Goal: Transaction & Acquisition: Purchase product/service

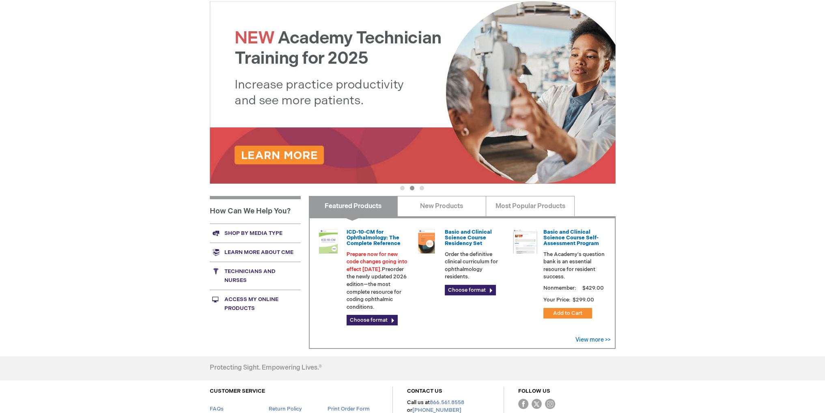
scroll to position [165, 0]
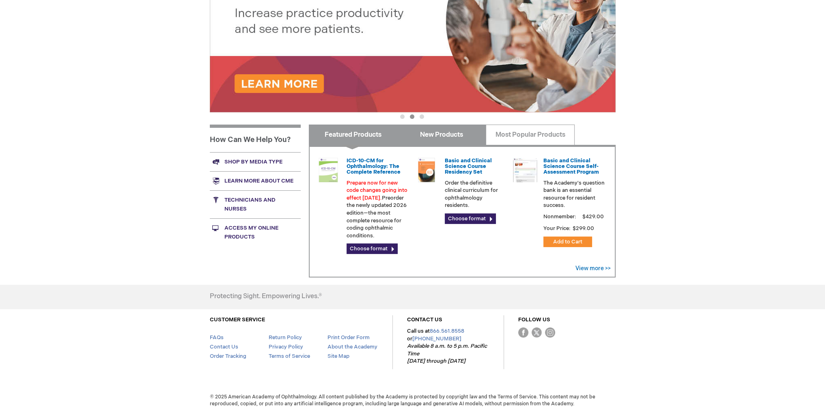
click at [450, 132] on link "New Products" at bounding box center [441, 135] width 89 height 20
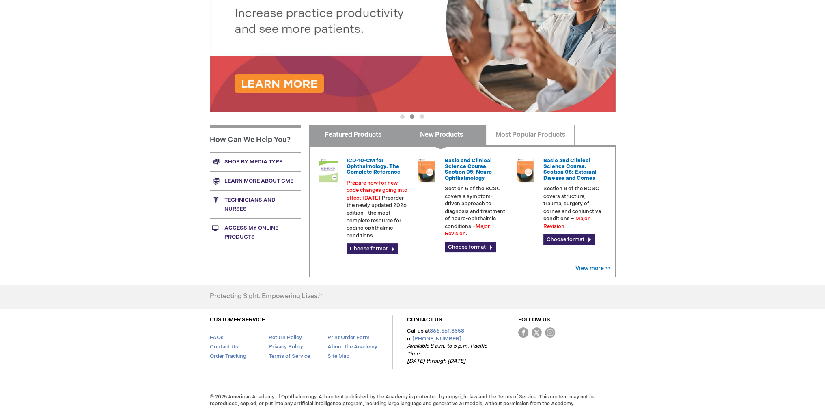
click at [382, 139] on link "Featured Products" at bounding box center [353, 135] width 89 height 20
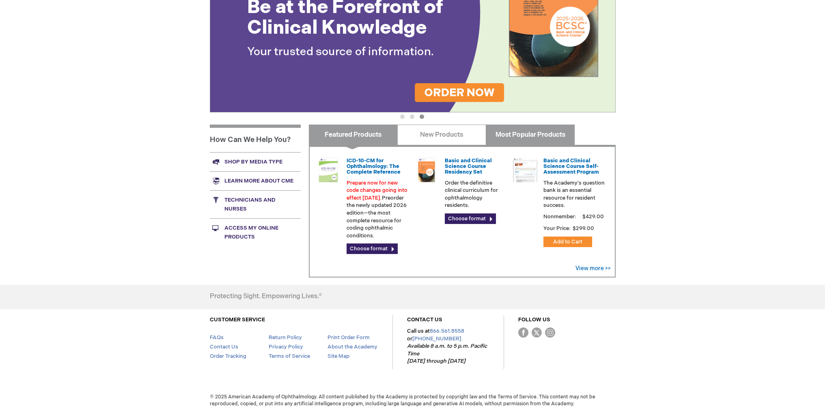
click at [523, 140] on link "Most Popular Products" at bounding box center [530, 135] width 89 height 20
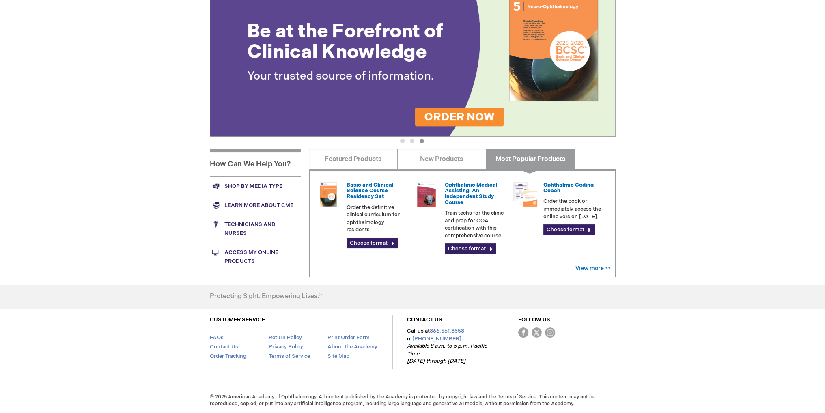
click at [449, 140] on ul "1 2 3" at bounding box center [413, 143] width 406 height 8
click at [433, 165] on link "New Products" at bounding box center [441, 159] width 89 height 20
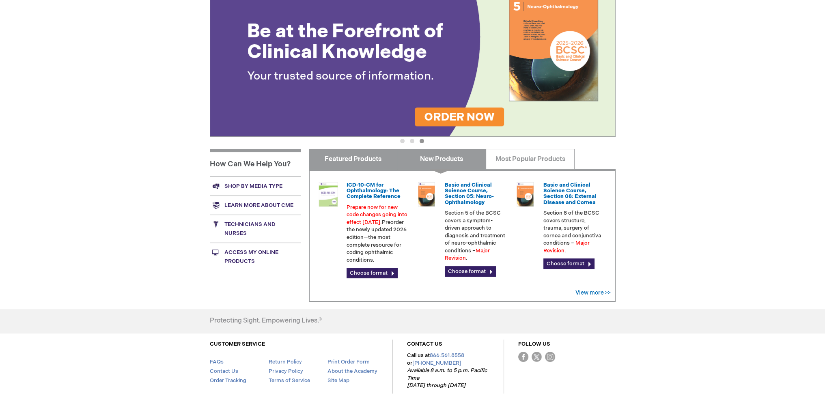
click at [384, 155] on link "Featured Products" at bounding box center [353, 159] width 89 height 20
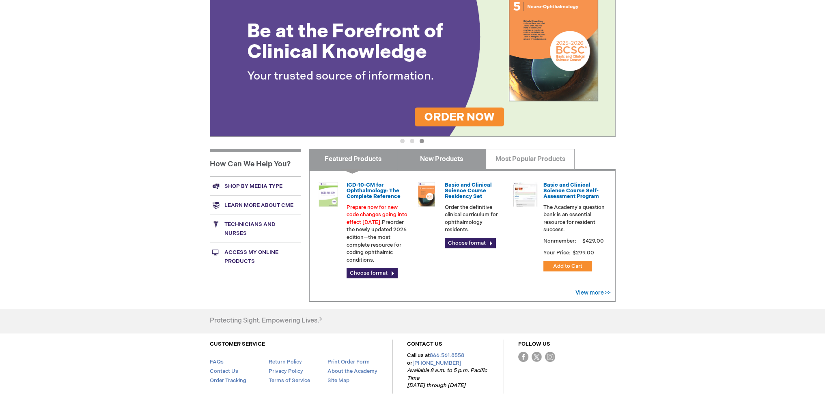
click at [450, 156] on link "New Products" at bounding box center [441, 159] width 89 height 20
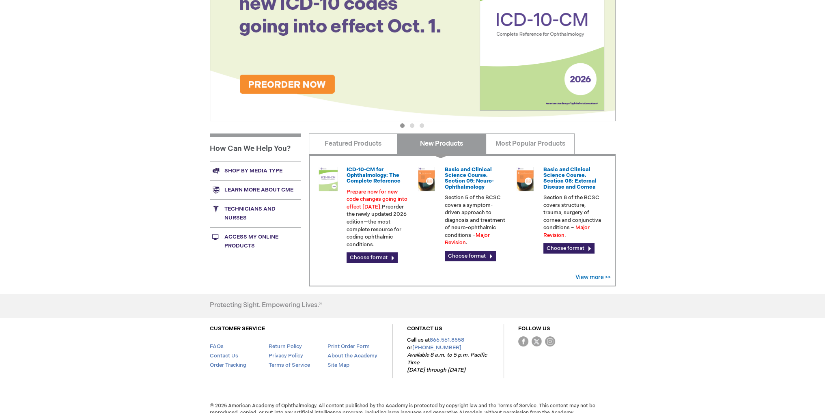
scroll to position [165, 0]
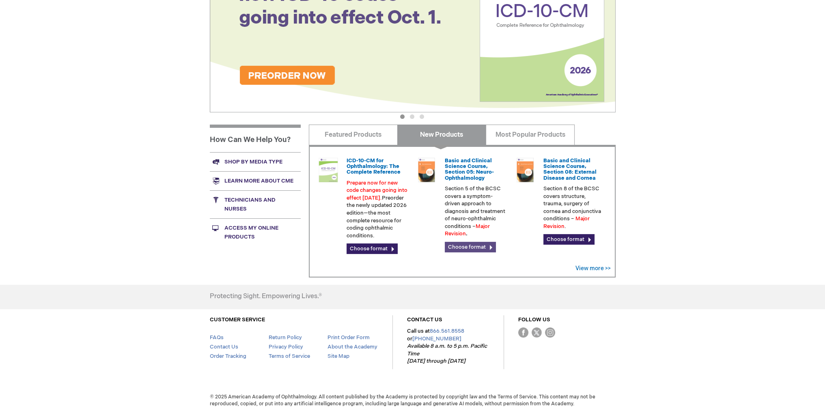
click at [461, 248] on link "Choose format" at bounding box center [470, 247] width 51 height 11
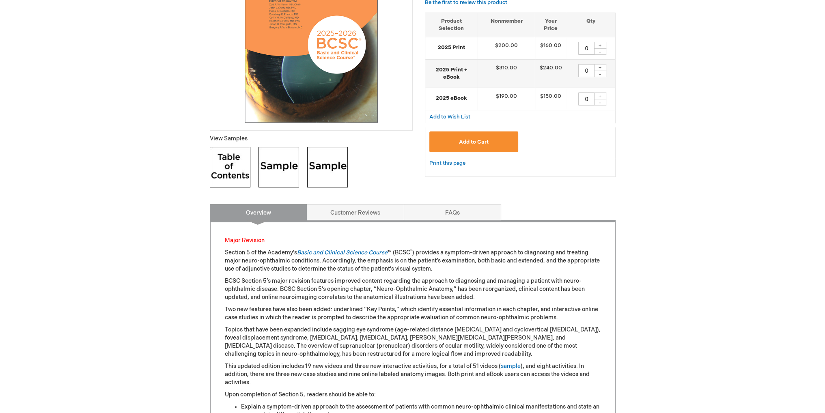
scroll to position [34, 0]
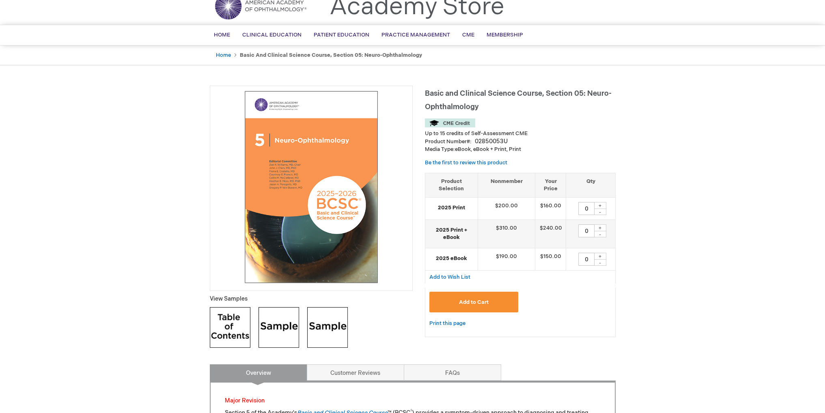
drag, startPoint x: 456, startPoint y: 284, endPoint x: 444, endPoint y: 196, distance: 88.9
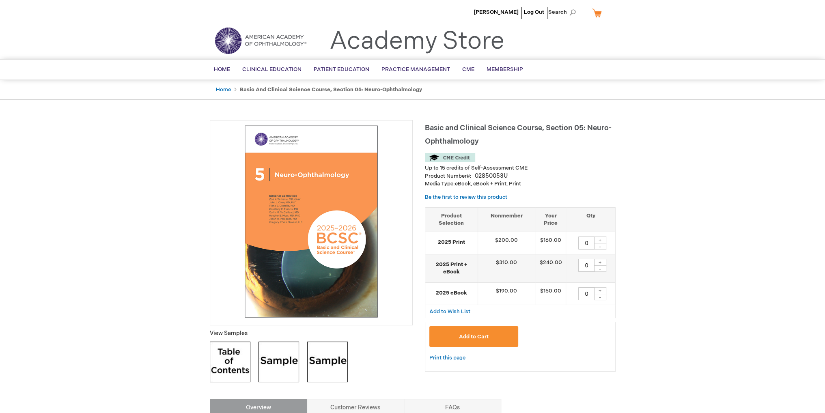
click at [482, 181] on p "Media Type: eBook, eBook + Print, Print" at bounding box center [520, 184] width 191 height 8
click at [306, 93] on ul "Home Basic and Clinical Science Course, Section 05: Neuro-Ophthalmology" at bounding box center [413, 90] width 406 height 20
click at [306, 90] on strong "Basic and Clinical Science Course, Section 05: Neuro-Ophthalmology" at bounding box center [331, 89] width 182 height 6
click at [597, 18] on link "My Cart" at bounding box center [599, 13] width 19 height 14
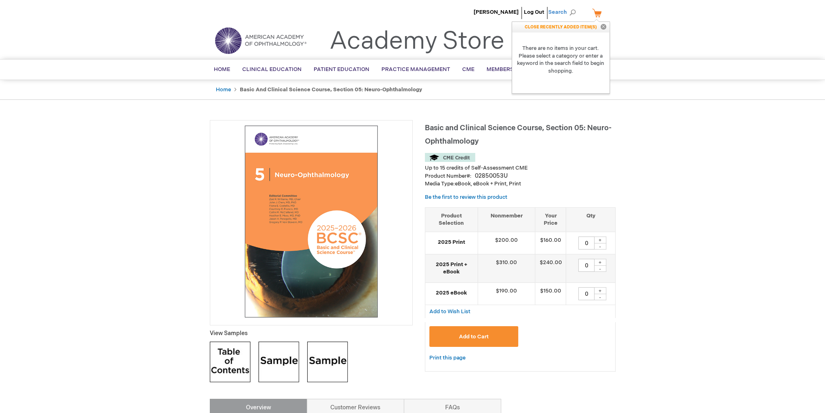
click at [563, 12] on span "Search" at bounding box center [563, 12] width 31 height 16
click at [532, 13] on input "basic clinical" at bounding box center [526, 12] width 84 height 13
click at [603, 27] on button "Close" at bounding box center [603, 27] width 12 height 11
click at [568, 15] on span "Search" at bounding box center [563, 12] width 31 height 16
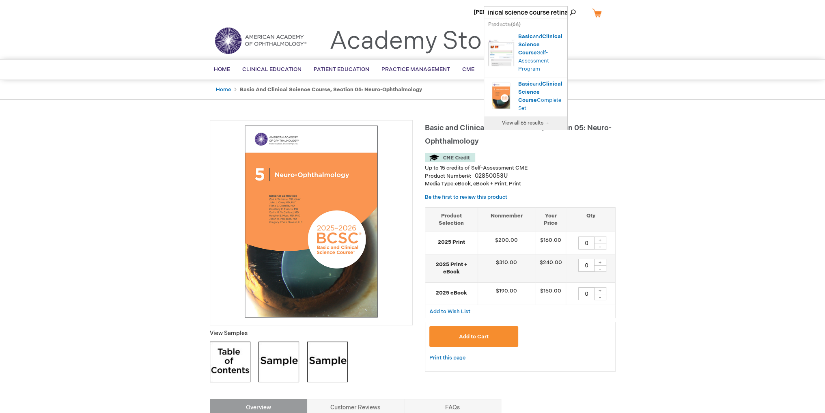
scroll to position [0, 27]
type input "basic clinical science course retina"
click at [569, 6] on button "Search" at bounding box center [572, 12] width 6 height 13
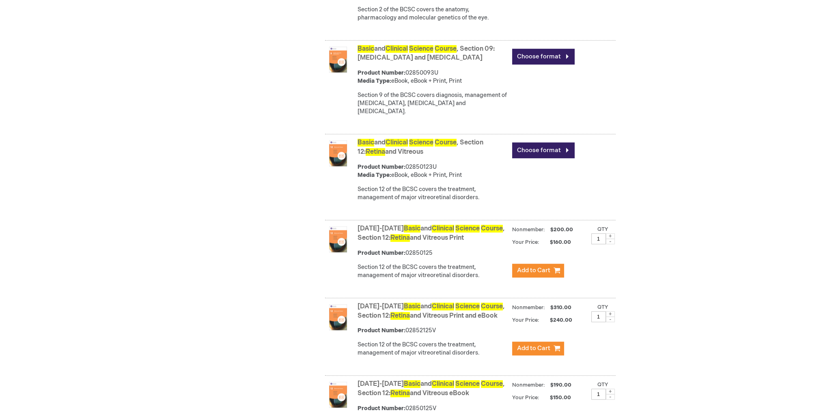
scroll to position [568, 0]
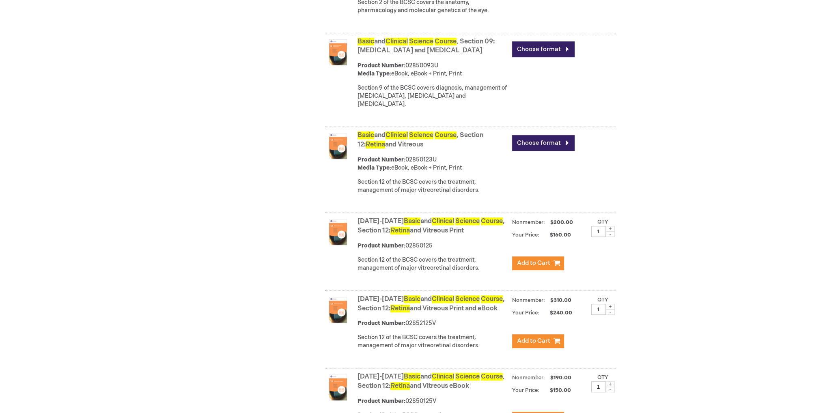
click at [411, 149] on link "Basic and Clinical Science Course , Section 12: Retina and Vitreous" at bounding box center [420, 139] width 126 height 17
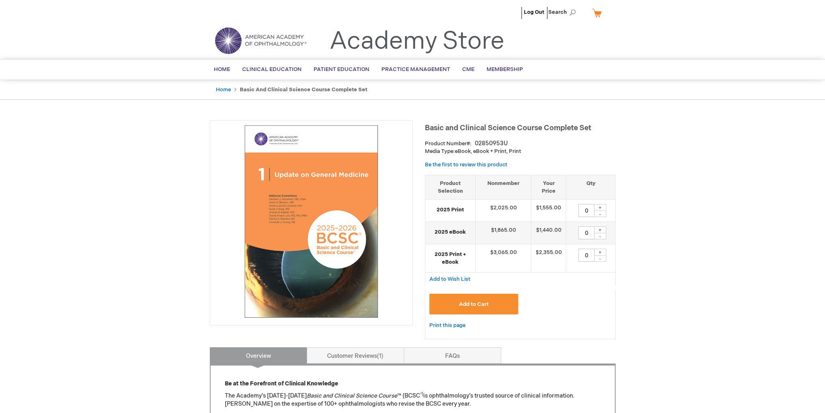
type input "0"
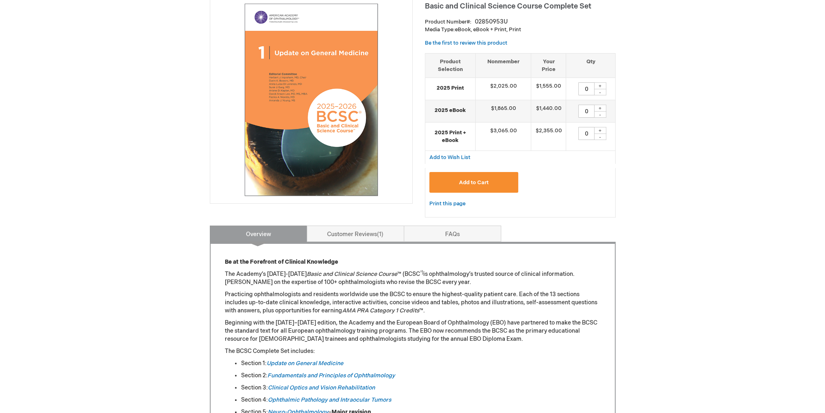
scroll to position [81, 0]
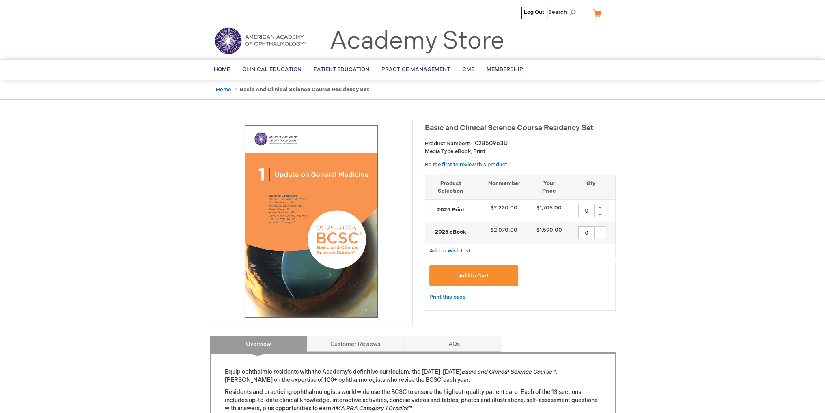
type input "0"
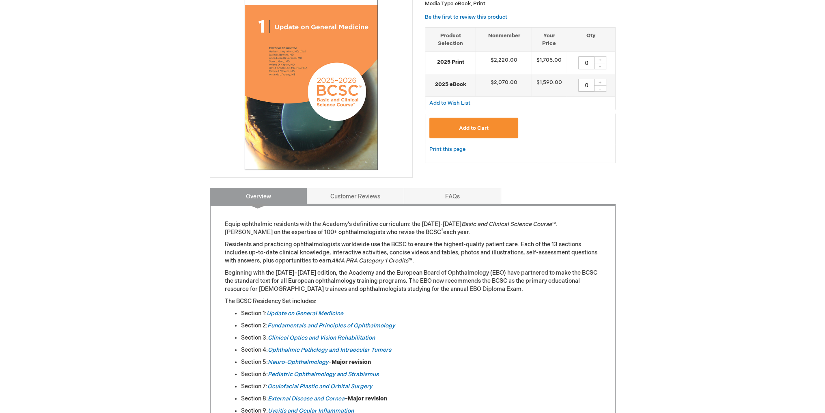
scroll to position [284, 0]
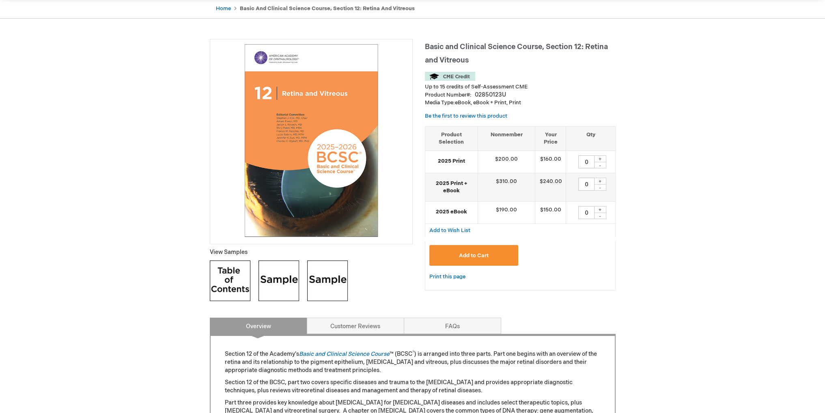
scroll to position [162, 0]
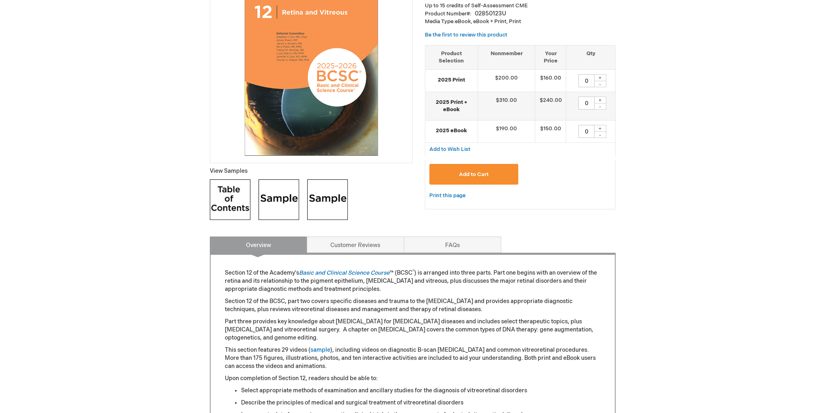
click at [238, 200] on img at bounding box center [230, 199] width 41 height 41
click at [273, 201] on img at bounding box center [278, 199] width 41 height 41
click at [406, 321] on p "Part three provides key knowledge about [MEDICAL_DATA] for [MEDICAL_DATA] disea…" at bounding box center [413, 330] width 376 height 24
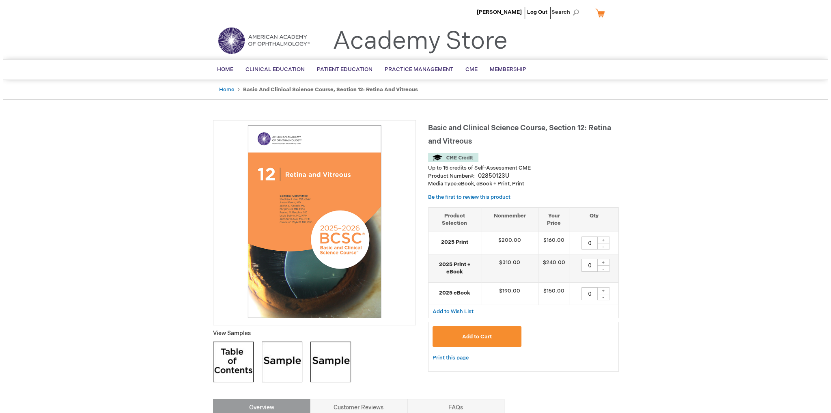
scroll to position [81, 0]
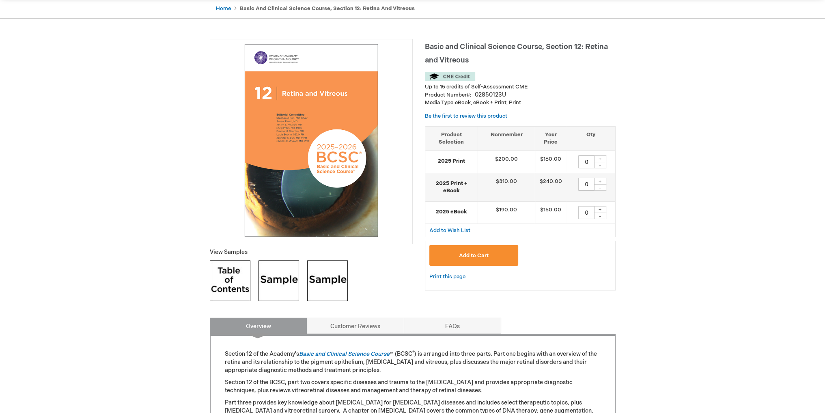
click at [597, 158] on div "+" at bounding box center [600, 158] width 12 height 7
type input "1"
click at [599, 179] on div "+" at bounding box center [600, 181] width 12 height 7
type input "1"
click at [469, 257] on span "Add to Cart" at bounding box center [474, 255] width 30 height 6
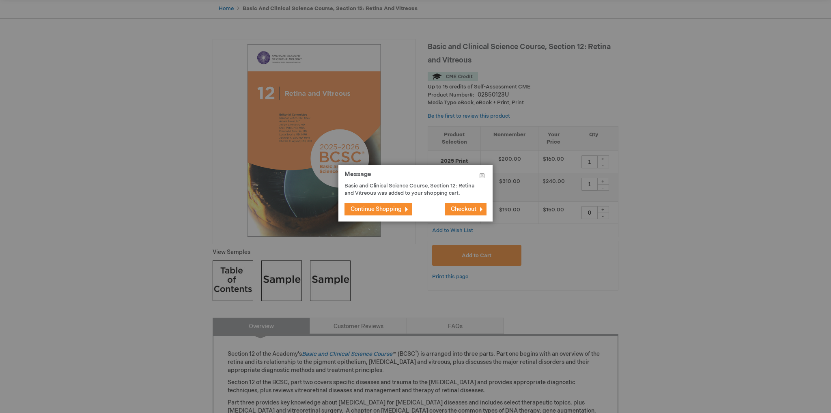
drag, startPoint x: 462, startPoint y: 168, endPoint x: 482, endPoint y: 263, distance: 96.6
click at [428, 193] on p "Basic and Clinical Science Course, Section 12: Retina and Vitreous was added to…" at bounding box center [409, 189] width 130 height 15
click at [449, 215] on button "Checkout" at bounding box center [466, 209] width 42 height 12
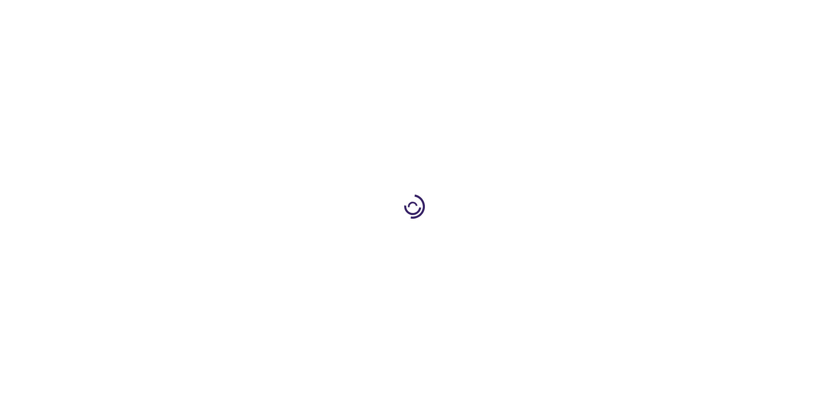
select select "US"
select select "18"
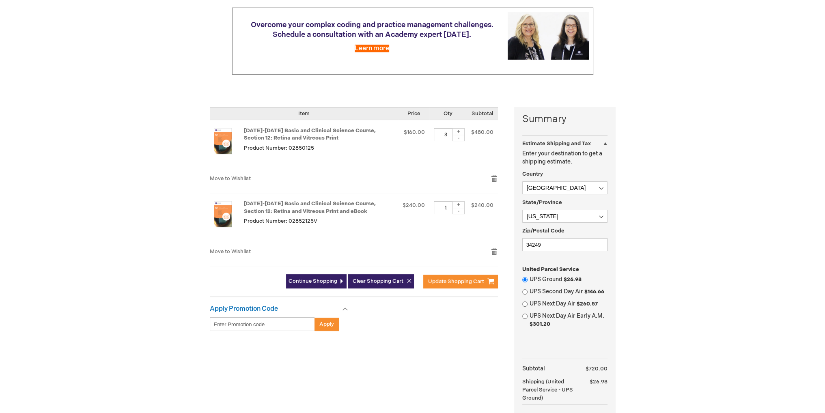
scroll to position [81, 0]
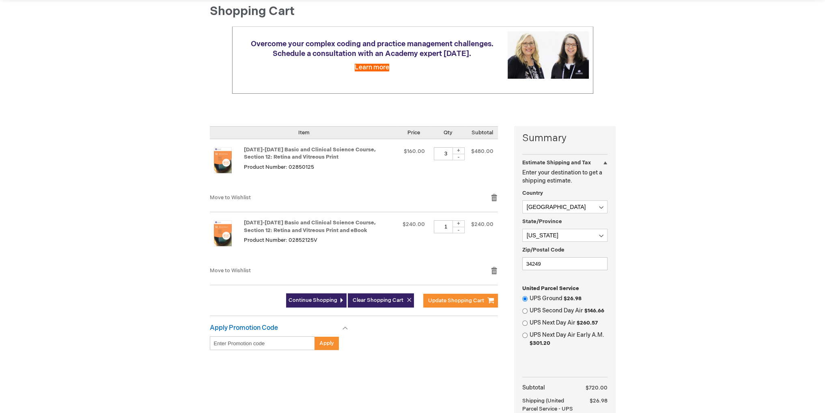
click at [457, 158] on div "-" at bounding box center [458, 157] width 12 height 6
type input "1"
click at [412, 382] on div "Summary Estimate Shipping and Tax Estimate Shipping and Tax Enter your destinat…" at bounding box center [413, 309] width 406 height 366
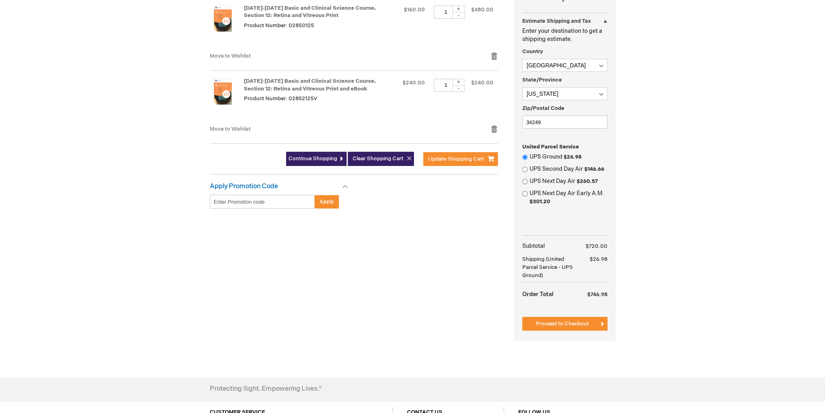
scroll to position [243, 0]
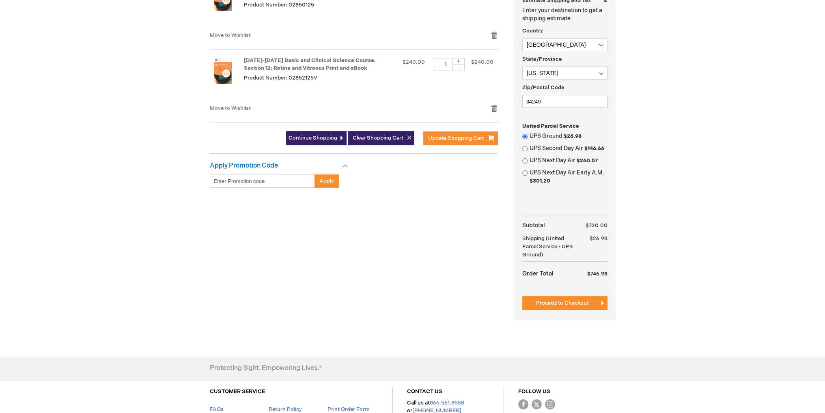
click at [530, 147] on label "UPS Second Day Air $146.66" at bounding box center [569, 148] width 78 height 8
click at [527, 147] on input "UPS Second Day Air $146.66" at bounding box center [524, 148] width 5 height 5
radio input "true"
click at [523, 132] on div "UPS Ground $26.98" at bounding box center [564, 136] width 85 height 8
click at [523, 135] on input "UPS Ground $26.98" at bounding box center [524, 136] width 5 height 5
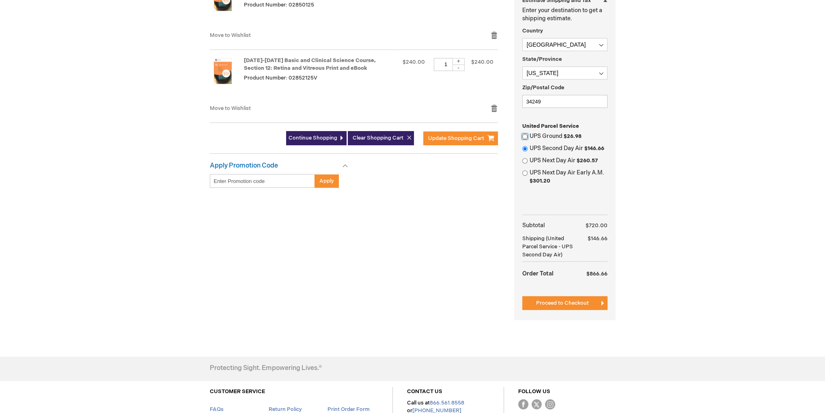
radio input "true"
radio input "false"
click at [534, 172] on label "UPS Next Day Air Early A.M. $301.20" at bounding box center [569, 177] width 78 height 16
click at [527, 172] on input "UPS Next Day Air Early A.M. $301.20" at bounding box center [524, 172] width 5 height 5
radio input "true"
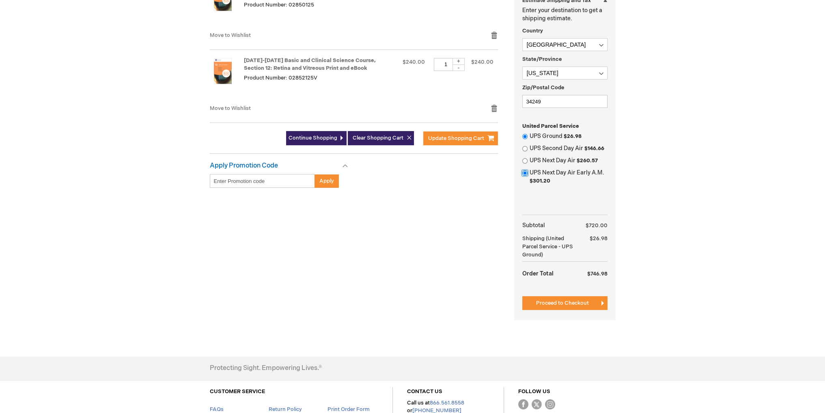
radio input "false"
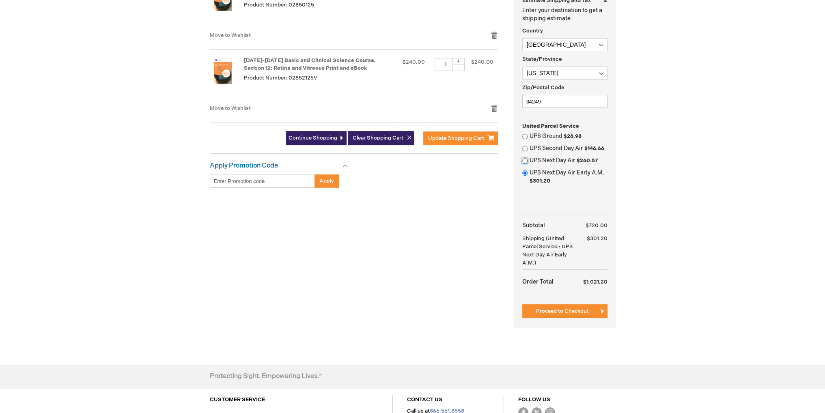
click at [525, 159] on input "UPS Next Day Air $260.57" at bounding box center [524, 160] width 5 height 5
radio input "true"
radio input "false"
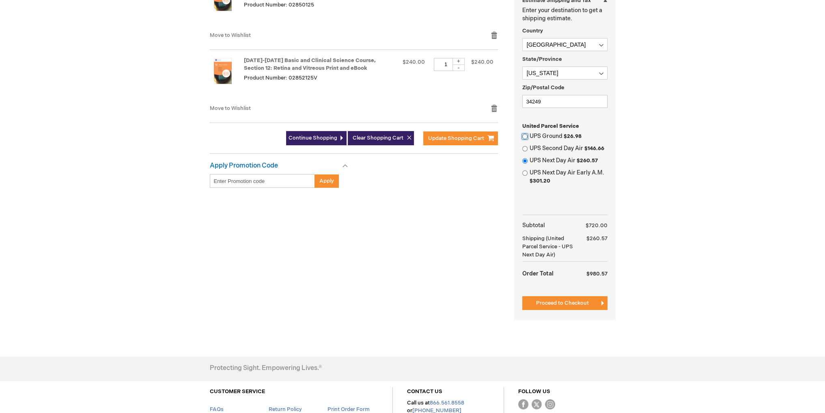
click at [526, 134] on input "UPS Ground $26.98" at bounding box center [524, 136] width 5 height 5
radio input "true"
radio input "false"
click at [525, 149] on input "UPS Second Day Air $146.66" at bounding box center [524, 148] width 5 height 5
radio input "true"
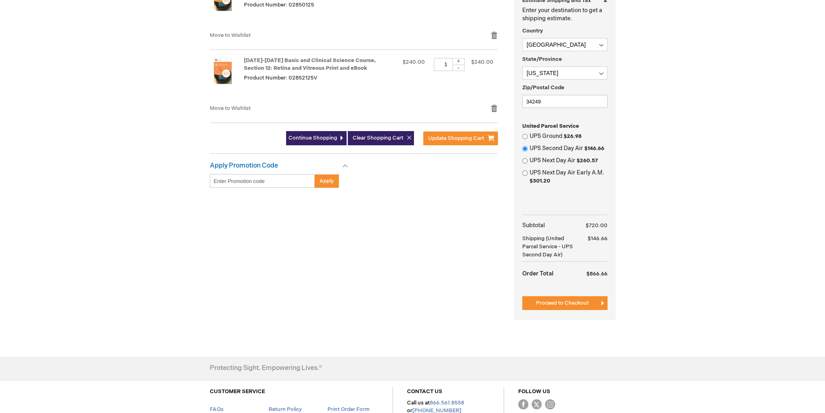
click at [526, 133] on div "UPS Ground $26.98" at bounding box center [564, 136] width 85 height 8
click at [524, 138] on input "UPS Ground $26.98" at bounding box center [524, 136] width 5 height 5
radio input "true"
radio input "false"
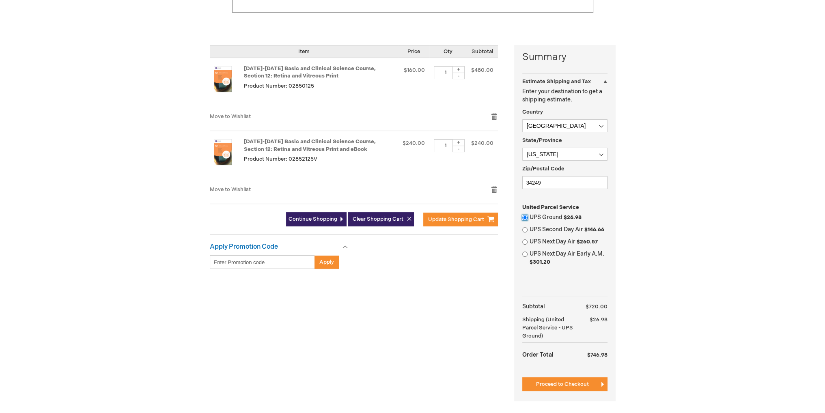
scroll to position [162, 0]
click at [551, 129] on select "Afghanistan Åland Islands Albania Algeria American Samoa Andorra Angola Anguill…" at bounding box center [564, 125] width 85 height 13
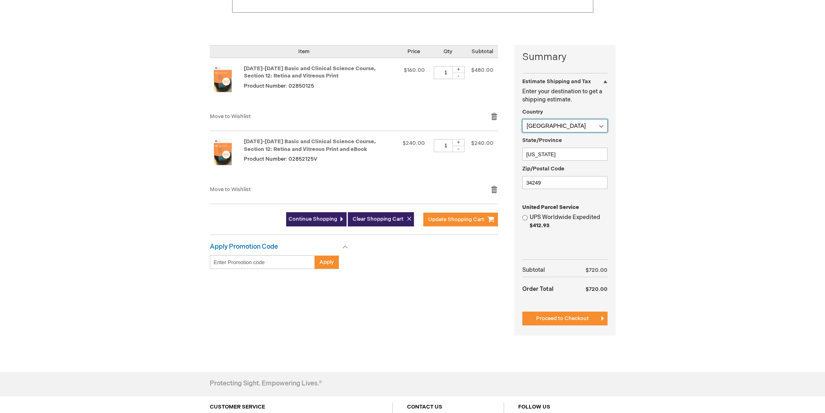
click at [553, 128] on select "Afghanistan Åland Islands Albania Algeria American Samoa Andorra Angola Anguill…" at bounding box center [564, 125] width 85 height 13
select select "US"
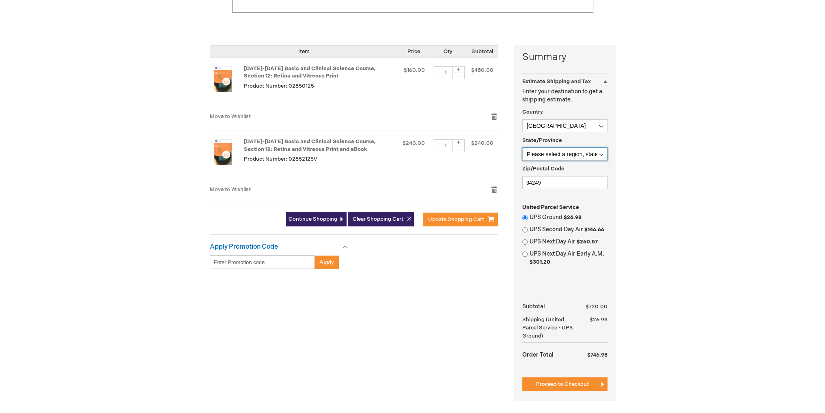
click at [552, 153] on select "Please select a region, state or province. Alabama Alaska American Samoa Arizon…" at bounding box center [564, 154] width 85 height 13
select select "18"
click at [522, 148] on select "Please select a region, state or province. Alabama Alaska American Samoa Arizon…" at bounding box center [564, 154] width 85 height 13
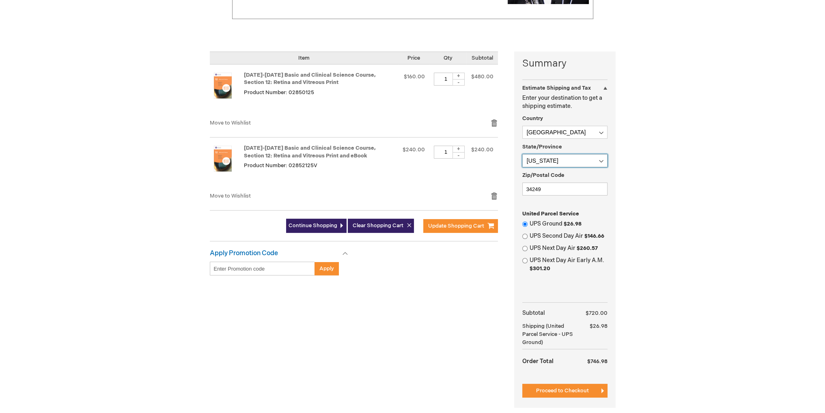
scroll to position [122, 0]
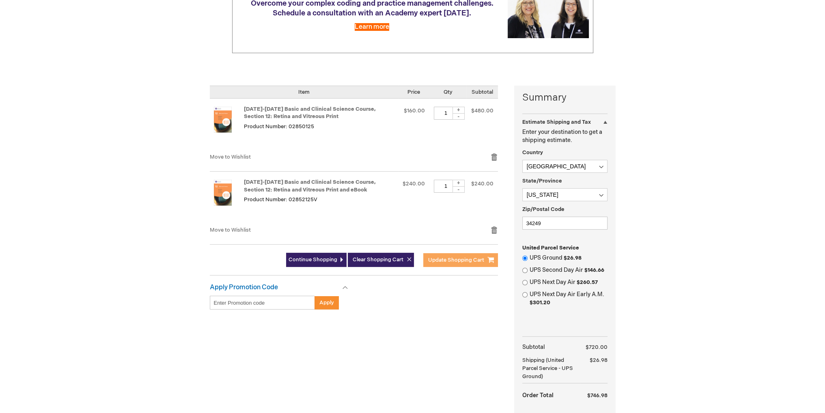
click at [453, 261] on span "Update Shopping Cart" at bounding box center [456, 260] width 56 height 6
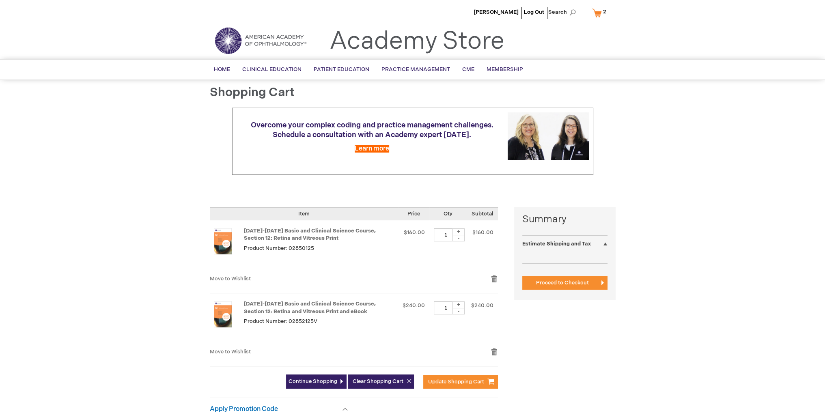
select select "US"
select select "18"
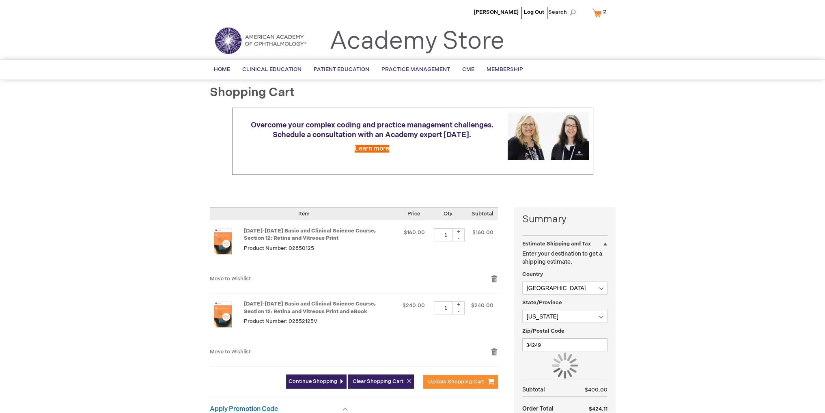
click at [164, 173] on div "[PERSON_NAME] Log Out Search My Cart 2 2 items CLOSE RECENTLY ADDED ITEM(S) Clo…" at bounding box center [412, 310] width 825 height 620
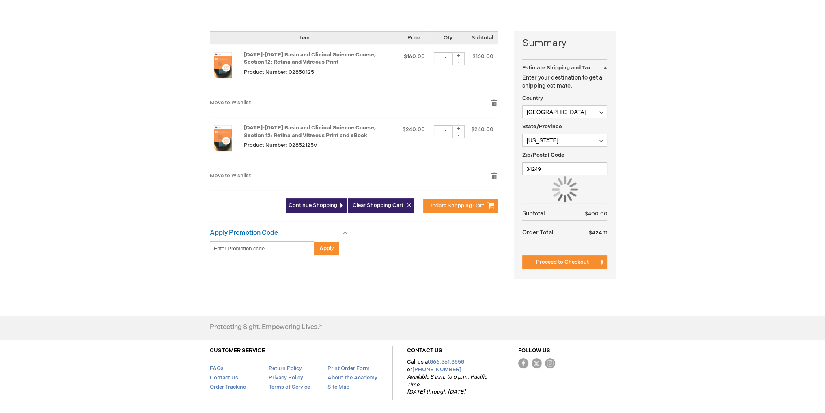
scroll to position [162, 0]
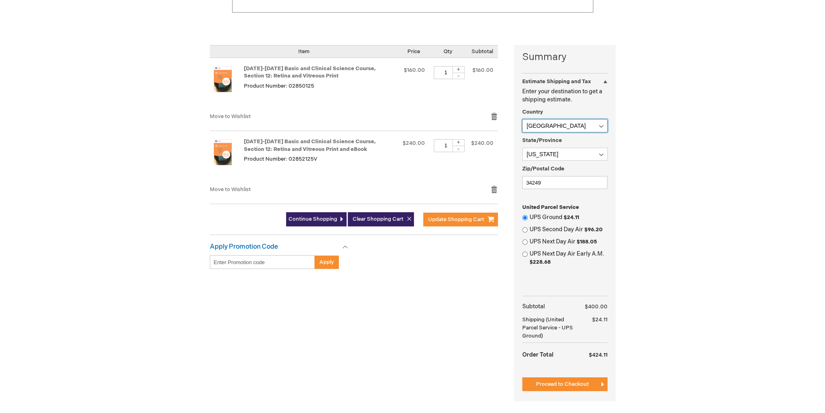
click at [550, 125] on select "Afghanistan Åland Islands Albania Algeria American Samoa Andorra Angola Anguill…" at bounding box center [564, 125] width 85 height 13
click at [758, 201] on div "[PERSON_NAME] Log Out Search My Cart 2 2 items CLOSE RECENTLY ADDED ITEM(S) Clo…" at bounding box center [412, 202] width 825 height 729
click at [549, 126] on select "Afghanistan Åland Islands Albania Algeria American Samoa Andorra Angola Anguill…" at bounding box center [564, 125] width 85 height 13
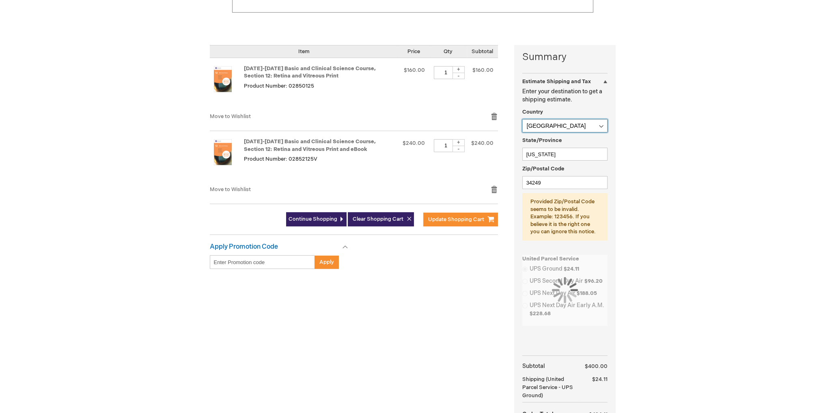
click at [553, 125] on select "Afghanistan Åland Islands Albania Algeria American Samoa Andorra Angola Anguill…" at bounding box center [564, 125] width 85 height 13
click at [522, 119] on select "Afghanistan Åland Islands Albania Algeria American Samoa Andorra Angola Anguill…" at bounding box center [564, 125] width 85 height 13
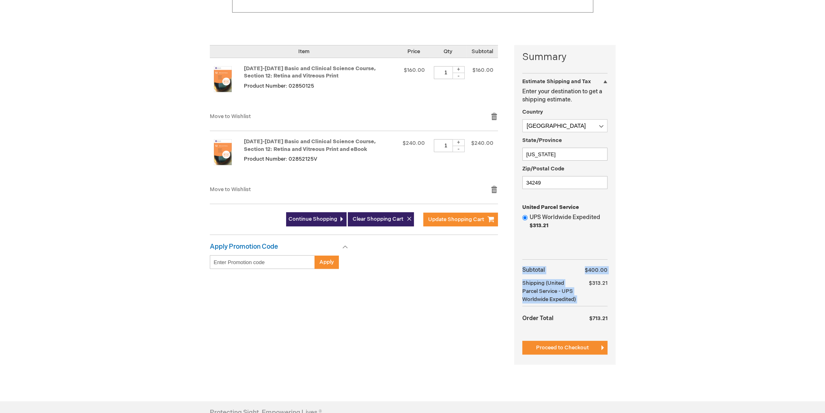
drag, startPoint x: 588, startPoint y: 281, endPoint x: 615, endPoint y: 281, distance: 27.6
click at [615, 281] on main "Shopping Cart Overcome your complex coding and practice management challenges. …" at bounding box center [413, 157] width 418 height 467
click at [633, 270] on div "Abdullah Alkhamees Log Out Search My Cart 2 2 items CLOSE RECENTLY ADDED ITEM(S…" at bounding box center [412, 184] width 825 height 692
click at [565, 121] on select "Afghanistan Åland Islands Albania Algeria American Samoa Andorra Angola Anguill…" at bounding box center [564, 125] width 85 height 13
select select "US"
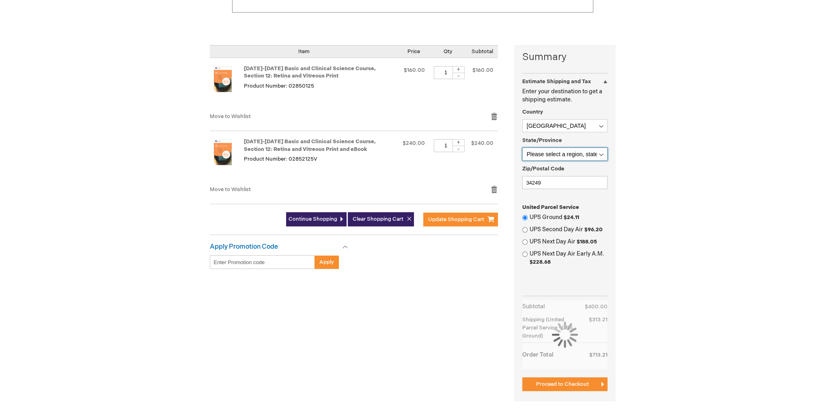
click at [578, 156] on select "Please select a region, state or province. Alabama Alaska American Samoa Arizon…" at bounding box center [564, 154] width 85 height 13
select select "18"
click at [522, 148] on select "Please select a region, state or province. Alabama Alaska American Samoa Arizon…" at bounding box center [564, 154] width 85 height 13
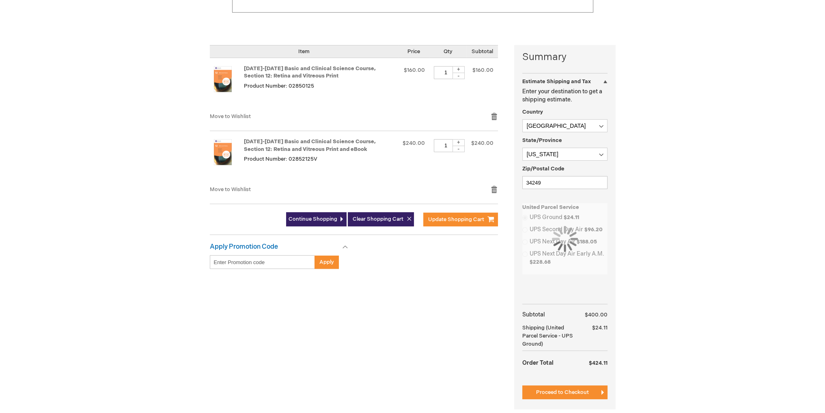
click at [656, 220] on div "Abdullah Alkhamees Log Out Search My Cart 2 2 items CLOSE RECENTLY ADDED ITEM(S…" at bounding box center [412, 206] width 825 height 737
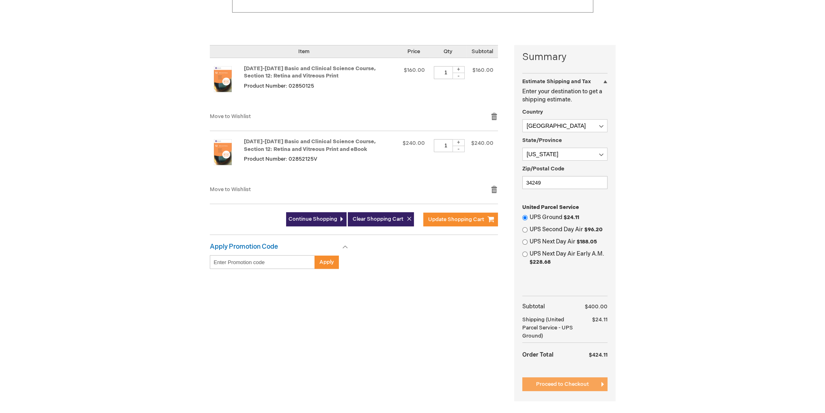
click at [560, 380] on button "Proceed to Checkout" at bounding box center [564, 384] width 85 height 14
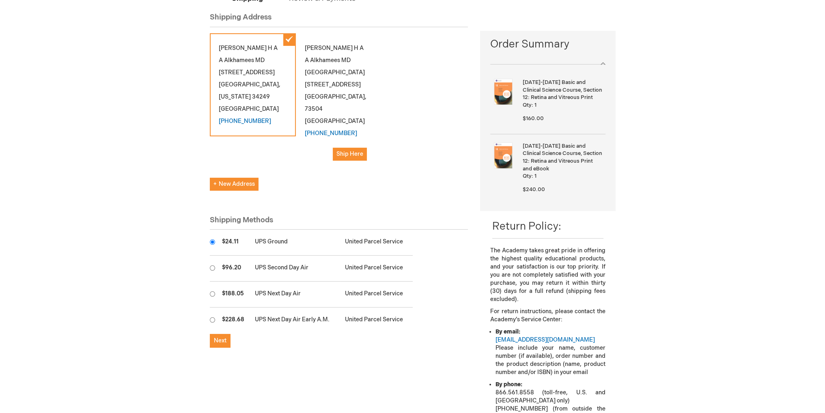
scroll to position [81, 0]
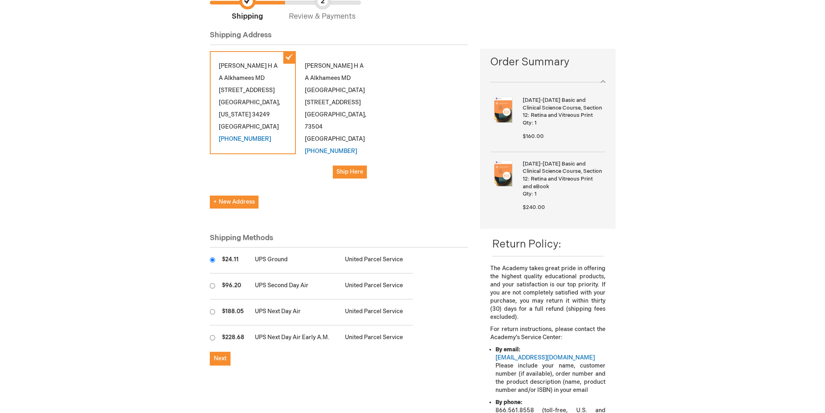
click at [269, 108] on div "[PERSON_NAME] Alkhamees MD [STREET_ADDRESS][US_STATE] [PHONE_NUMBER]" at bounding box center [253, 102] width 86 height 103
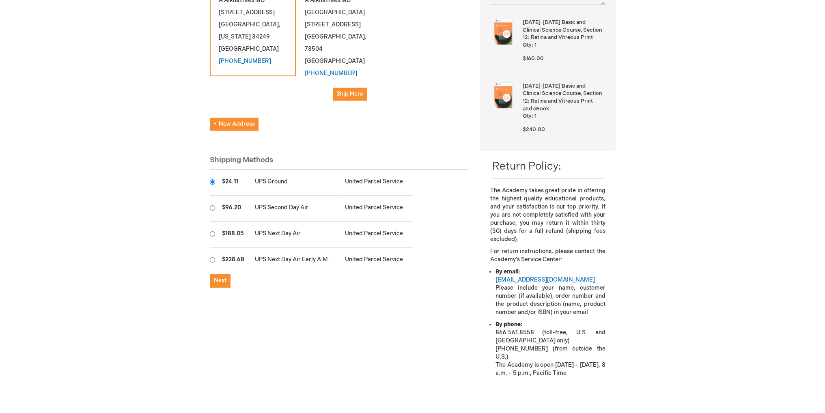
scroll to position [162, 0]
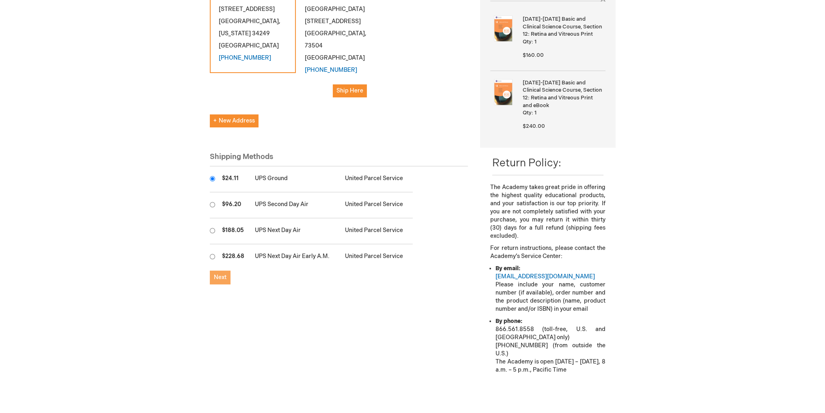
click at [220, 274] on span "Next" at bounding box center [220, 277] width 13 height 7
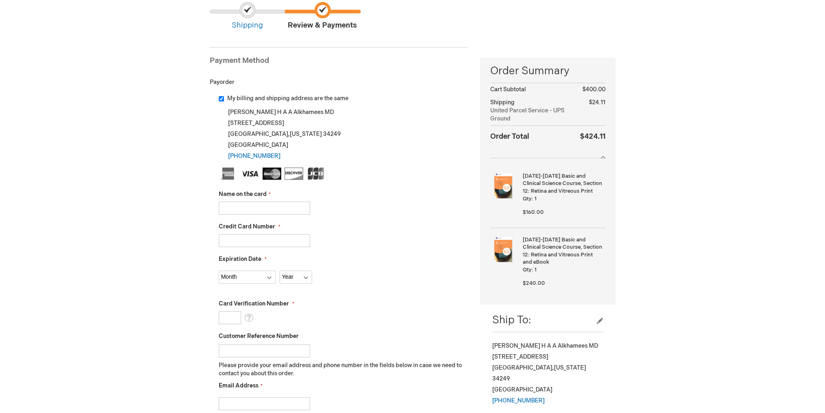
scroll to position [81, 0]
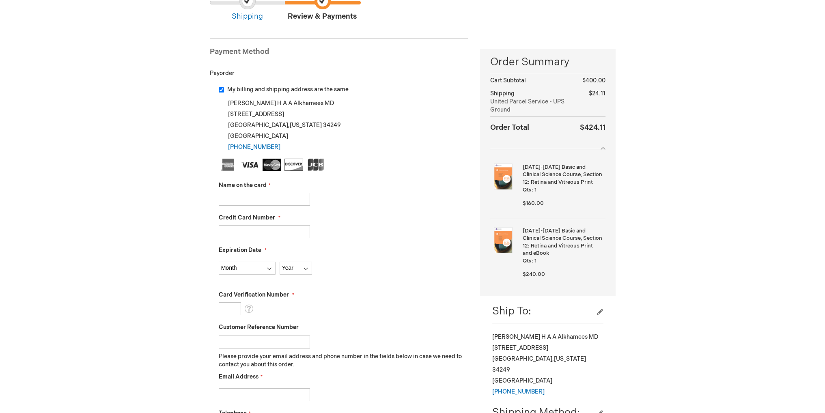
click at [256, 198] on input "Name on the card" at bounding box center [264, 199] width 91 height 13
type input "4790456985325356"
drag, startPoint x: 275, startPoint y: 196, endPoint x: 167, endPoint y: 205, distance: 107.9
click at [167, 205] on div "Abdullah Alkhamees Log Out Search My Cart 2 2 items CLOSE RECENTLY ADDED ITEM(S…" at bounding box center [412, 385] width 825 height 933
click at [240, 234] on input "Credit Card Number" at bounding box center [264, 231] width 91 height 13
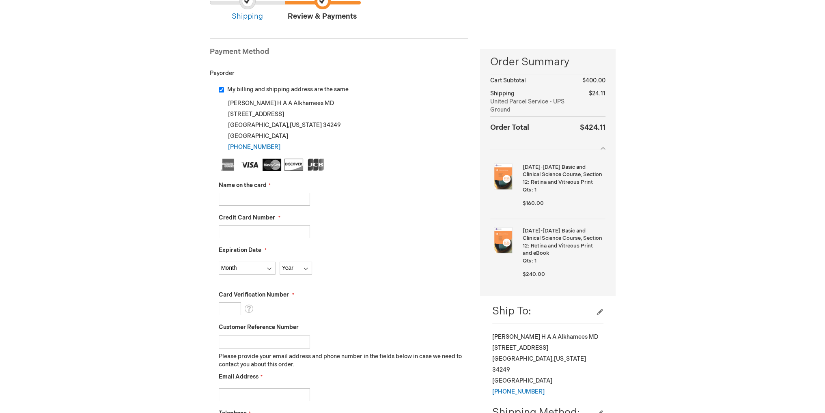
paste input "4790456985325356"
type input "4790456985325356"
click at [250, 197] on input "Name on the card" at bounding box center [264, 199] width 91 height 13
type input "abdullah alkhamees"
click at [189, 191] on div "Abdullah Alkhamees Log Out Search My Cart 2 2 items CLOSE RECENTLY ADDED ITEM(S…" at bounding box center [412, 385] width 825 height 933
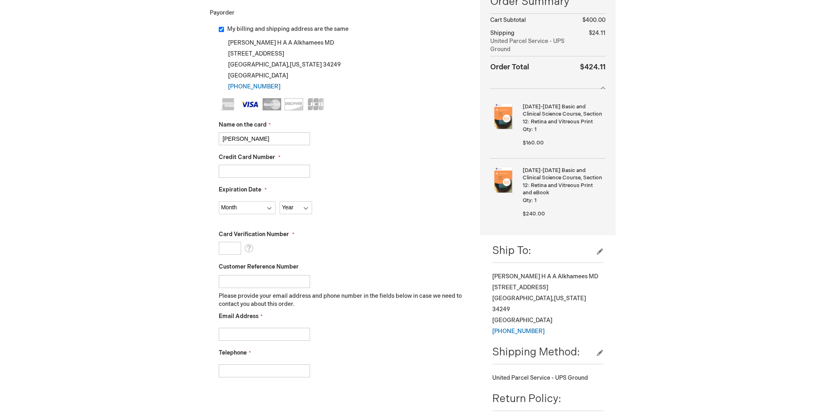
scroll to position [162, 0]
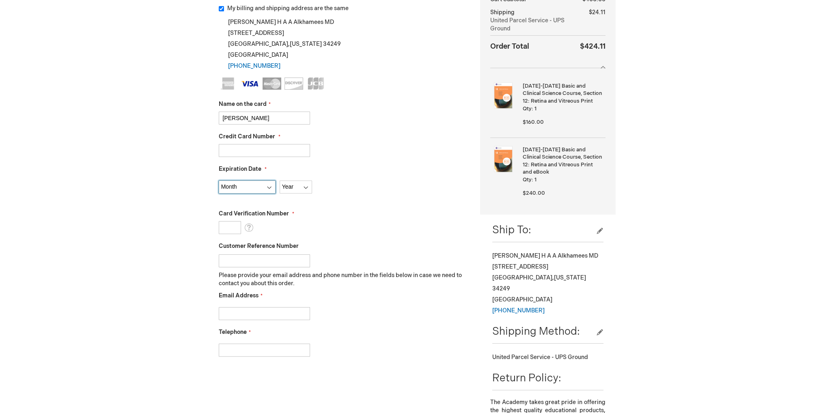
click at [269, 184] on select "Month 01 - January 02 - February 03 - March 04 - April 05 - May 06 - June 07 - …" at bounding box center [247, 187] width 57 height 13
select select "3"
click at [219, 181] on select "Month 01 - January 02 - February 03 - March 04 - April 05 - May 06 - June 07 - …" at bounding box center [247, 187] width 57 height 13
click at [289, 188] on select "Year 2025 2026 2027 2028 2029 2030 2031 2032 2033 2034 2035" at bounding box center [296, 187] width 32 height 13
select select "2028"
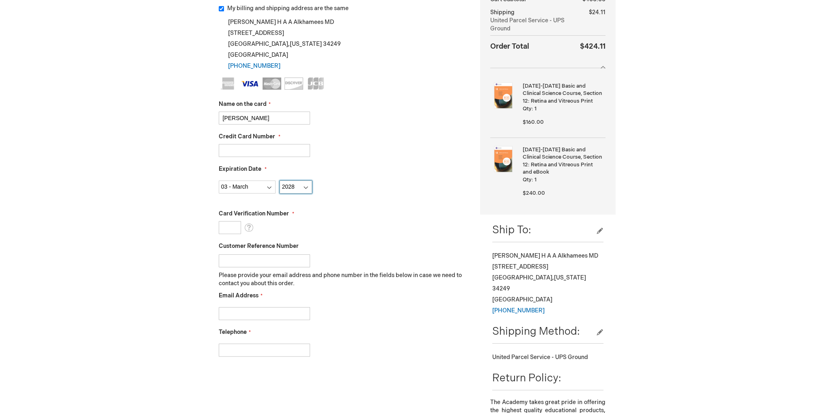
click at [280, 181] on select "Year 2025 2026 2027 2028 2029 2030 2031 2032 2033 2034 2035" at bounding box center [296, 187] width 32 height 13
click at [229, 224] on input "Card Verification Number" at bounding box center [230, 227] width 22 height 13
type input "081"
click at [174, 200] on div "Abdullah Alkhamees Log Out Search My Cart 2 2 items CLOSE RECENTLY ADDED ITEM(S…" at bounding box center [412, 304] width 825 height 933
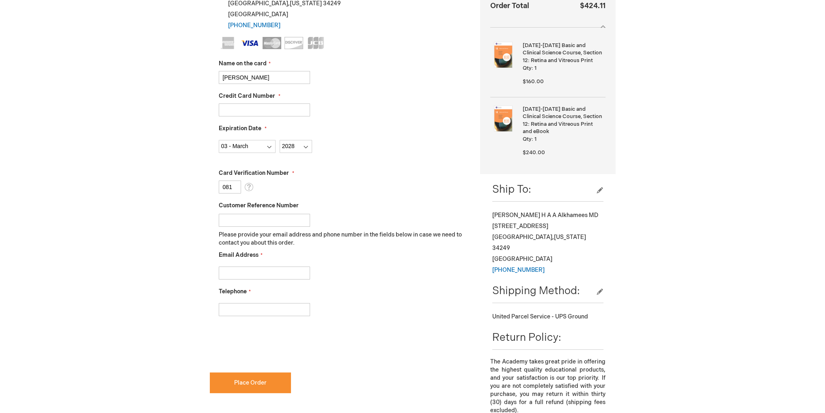
click at [261, 276] on input "Email Address" at bounding box center [264, 273] width 91 height 13
type input "a.h.alkhamees@gmail.com"
type input "9"
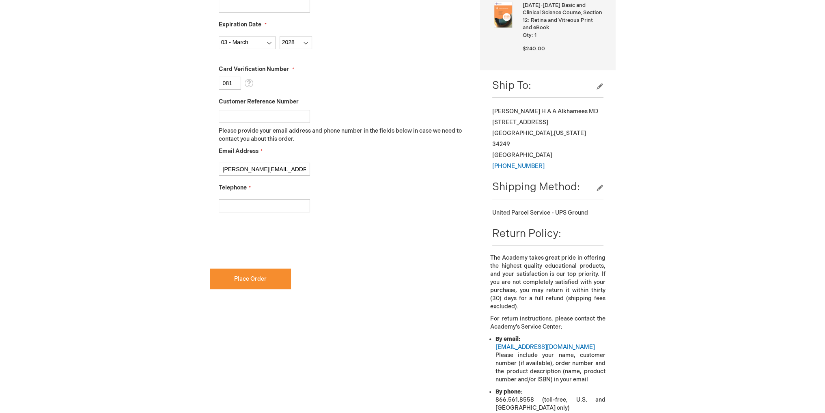
scroll to position [325, 0]
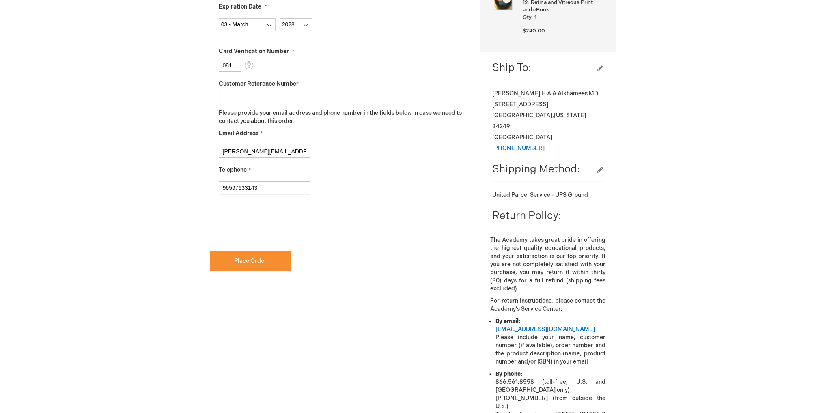
type input "96597633143"
checkbox input "true"
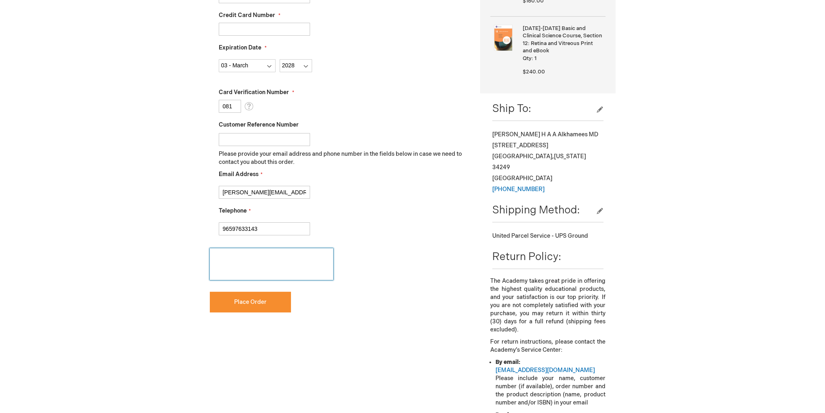
scroll to position [284, 0]
drag, startPoint x: 259, startPoint y: 228, endPoint x: 161, endPoint y: 228, distance: 98.2
click at [161, 228] on div "Abdullah Alkhamees Log Out Search My Cart 2 2 items CLOSE RECENTLY ADDED ITEM(S…" at bounding box center [412, 182] width 825 height 933
type input "="
type input "+19415"
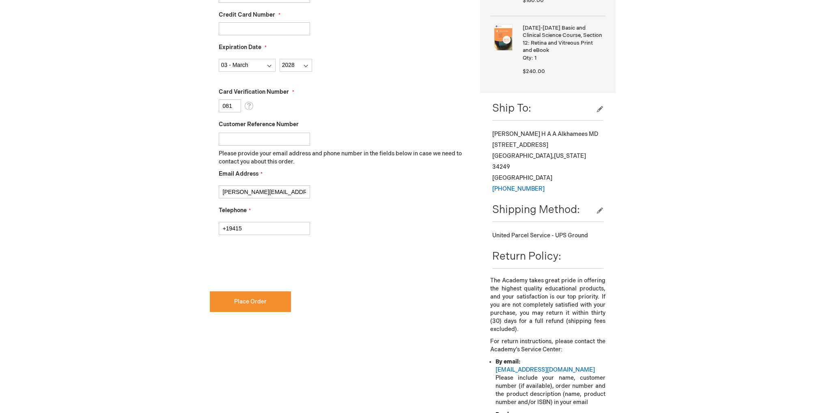
checkbox input "false"
type input "+194153"
checkbox input "true"
click at [251, 229] on input "+194153" at bounding box center [264, 228] width 91 height 13
type input "+19415386941"
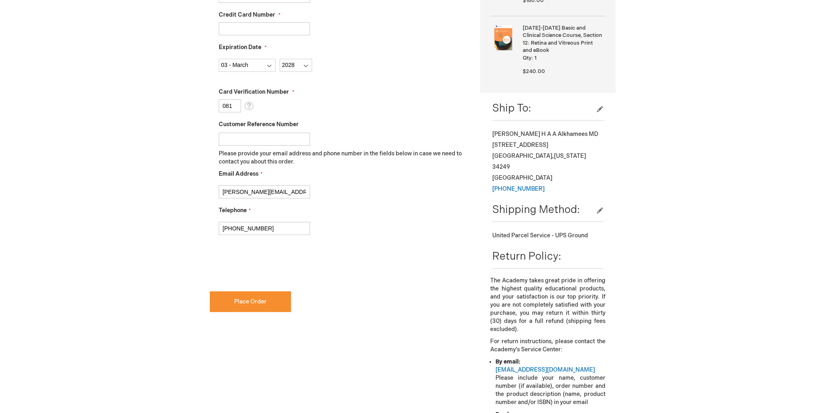
click at [189, 224] on div "Abdullah Alkhamees Log Out Search My Cart 2 2 items CLOSE RECENTLY ADDED ITEM(S…" at bounding box center [412, 182] width 825 height 933
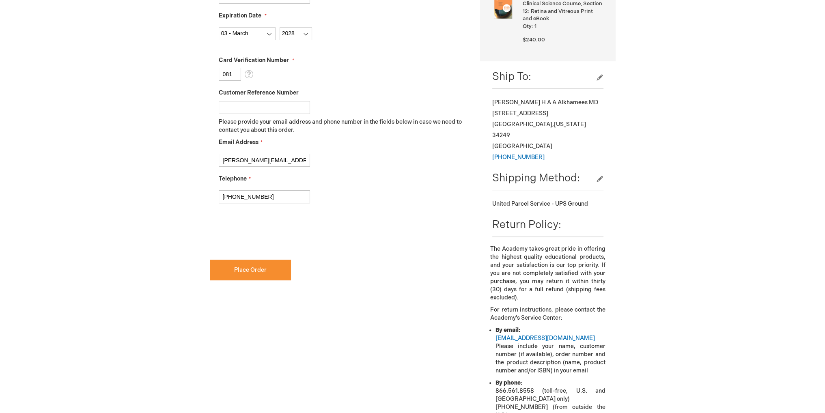
scroll to position [365, 0]
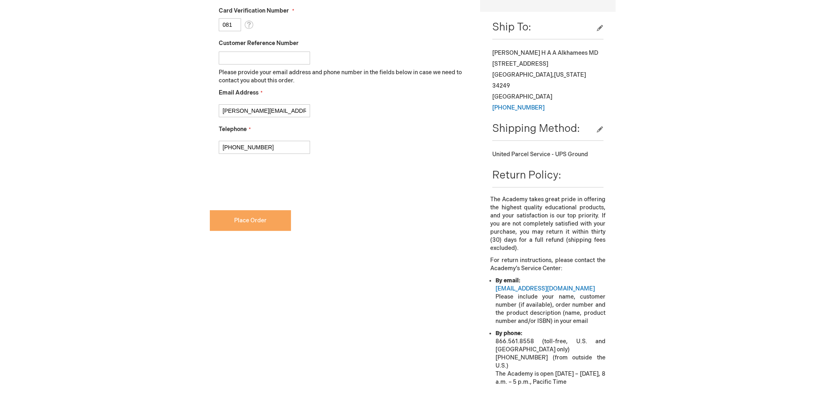
click at [233, 224] on button "Place Order" at bounding box center [250, 220] width 81 height 21
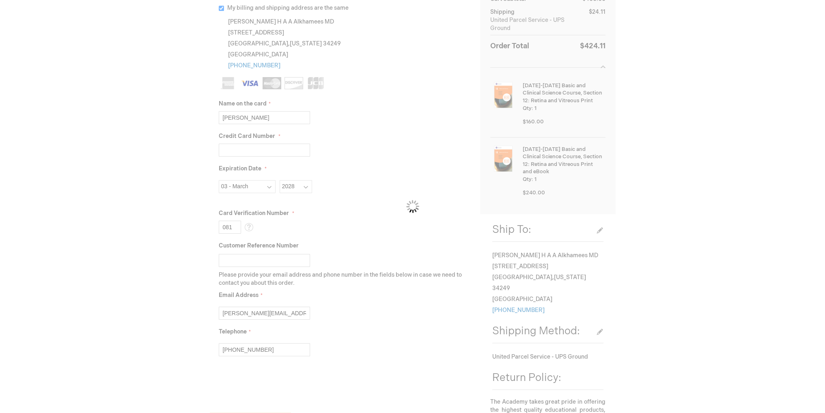
scroll to position [162, 0]
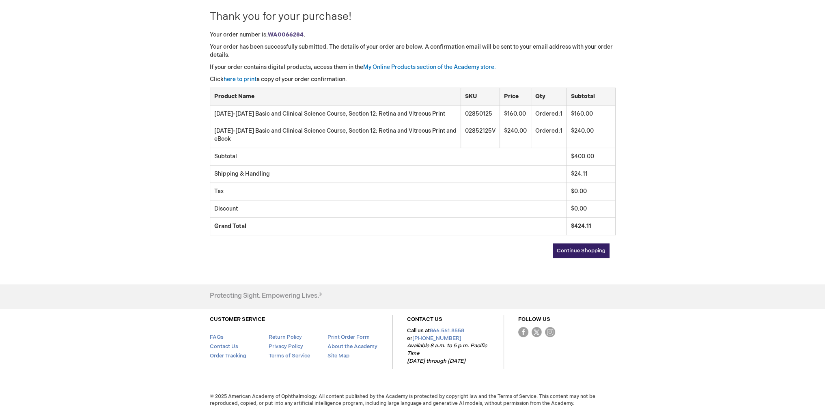
scroll to position [114, 0]
drag, startPoint x: 321, startPoint y: 174, endPoint x: 590, endPoint y: 170, distance: 269.1
click at [588, 170] on tr "Shipping & Handling $24.11" at bounding box center [412, 174] width 405 height 17
drag, startPoint x: 583, startPoint y: 189, endPoint x: 603, endPoint y: 198, distance: 22.1
click at [607, 192] on td "$0.00" at bounding box center [590, 191] width 49 height 17
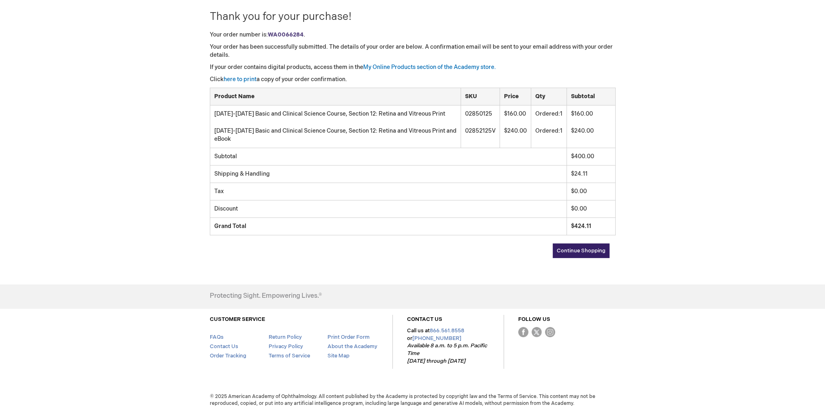
drag, startPoint x: 609, startPoint y: 229, endPoint x: 617, endPoint y: 228, distance: 8.3
click at [615, 228] on table "Subtotal $400.00 Shipping & Handling $24.11 Tax $0.00 Discount $0.00 Grand Tota…" at bounding box center [413, 192] width 406 height 88
drag, startPoint x: 575, startPoint y: 226, endPoint x: 543, endPoint y: 208, distance: 36.5
click at [548, 221] on tr "Grand Total $424.11" at bounding box center [412, 226] width 405 height 17
drag, startPoint x: 537, startPoint y: 183, endPoint x: 549, endPoint y: 166, distance: 21.5
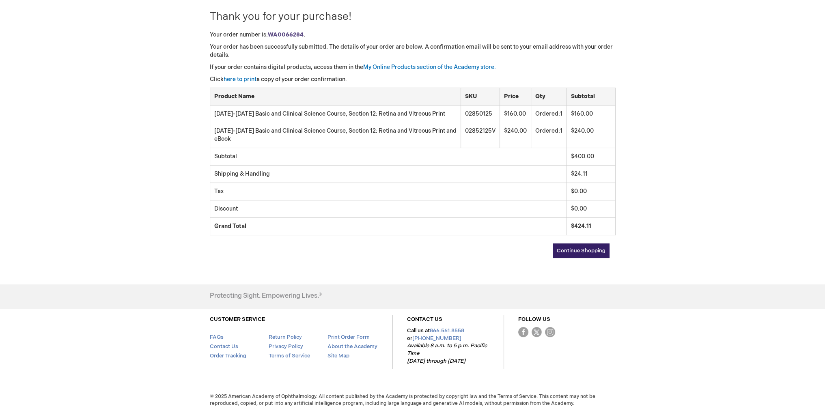
click at [538, 179] on tbody "Subtotal $400.00 Shipping & Handling $24.11 Tax $0.00 Discount $0.00 Grand Tota…" at bounding box center [412, 191] width 405 height 87
drag, startPoint x: 568, startPoint y: 112, endPoint x: 271, endPoint y: 147, distance: 299.0
click at [271, 147] on tbody "[DATE]-[DATE] Basic and Clinical Science Course, Section 12: Retina and Vitreou…" at bounding box center [412, 126] width 405 height 42
click at [289, 160] on td "Subtotal" at bounding box center [388, 156] width 357 height 17
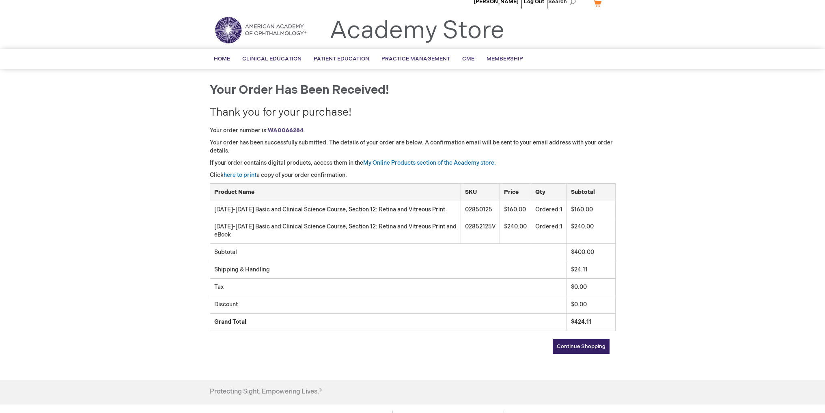
scroll to position [0, 0]
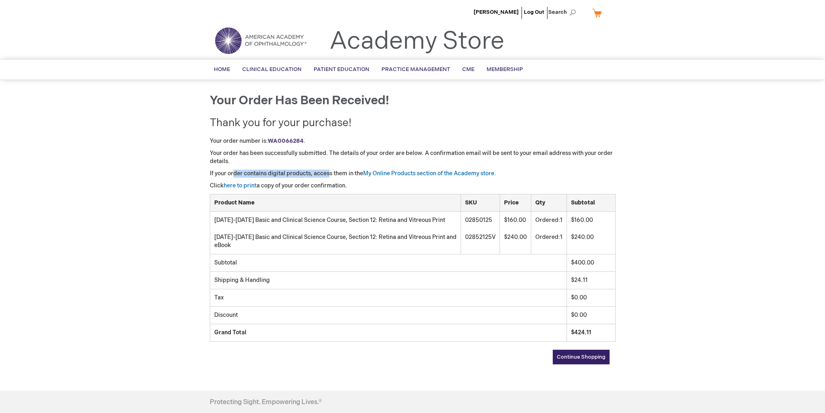
drag, startPoint x: 253, startPoint y: 169, endPoint x: 330, endPoint y: 172, distance: 76.7
click at [330, 172] on p "If your order contains digital products, access them in the My Online Products …" at bounding box center [413, 174] width 406 height 8
click at [343, 177] on p "If your order contains digital products, access them in the My Online Products …" at bounding box center [413, 174] width 406 height 8
click at [367, 170] on link "My Online Products section of the Academy store." at bounding box center [429, 173] width 133 height 7
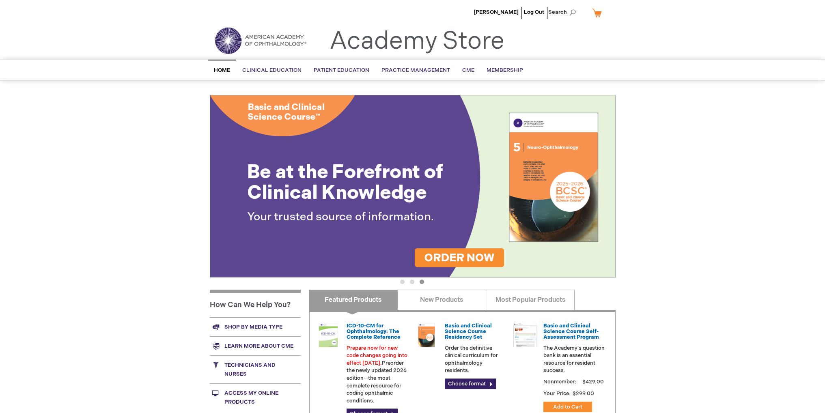
click at [70, 100] on div "[PERSON_NAME] Log Out Search My Cart CLOSE RECENTLY ADDED ITEM(S) Close There a…" at bounding box center [412, 289] width 825 height 579
